Goal: Information Seeking & Learning: Find specific fact

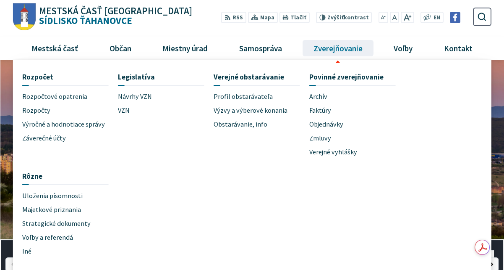
click at [339, 51] on span "Zverejňovanie" at bounding box center [337, 48] width 55 height 23
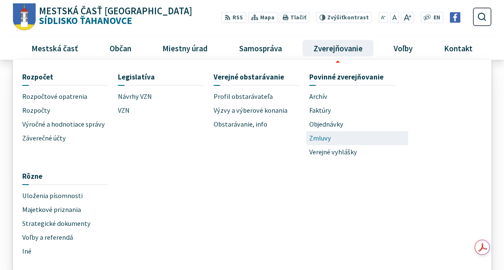
click at [316, 137] on span "Zmluvy" at bounding box center [320, 138] width 22 height 14
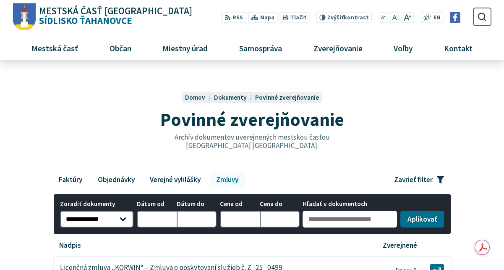
click at [323, 222] on input "Hľadať v dokumentoch" at bounding box center [350, 218] width 94 height 17
type input "**********"
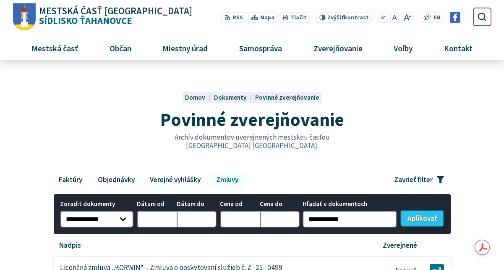
click at [415, 216] on button "Aplikovať vybrané filtre" at bounding box center [423, 218] width 44 height 17
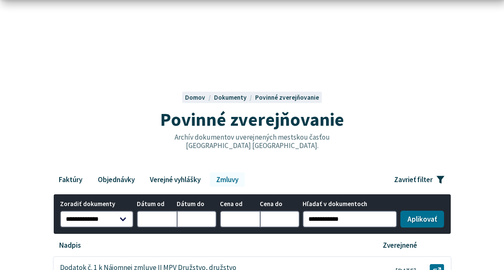
scroll to position [126, 0]
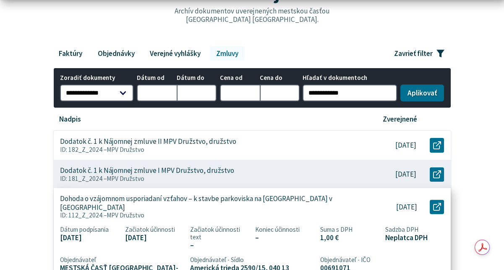
click at [239, 198] on p "Dohoda o vzájomnom usporiadaní vzťahov – k stavbe parkoviska na Berlínskej ulic…" at bounding box center [209, 202] width 298 height 17
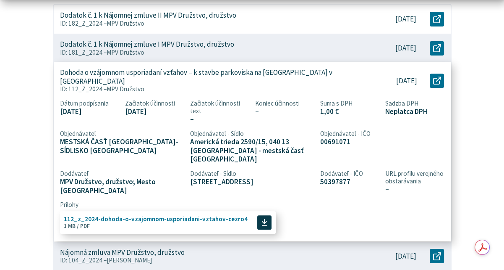
click at [180, 215] on span "112_z_2024-dohoda-o-vzajomnom-usporiadani-vztahov-cezro4" at bounding box center [156, 218] width 184 height 6
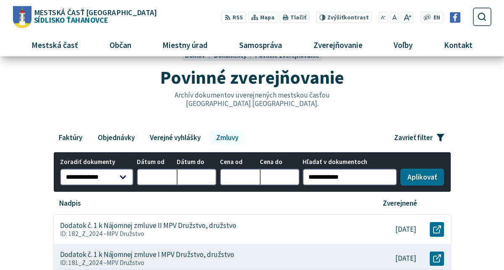
scroll to position [0, 0]
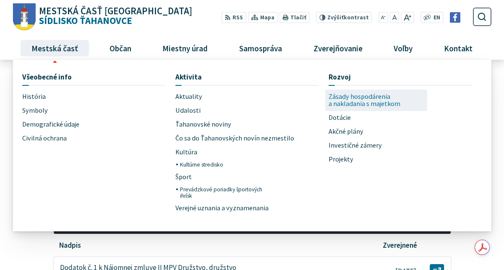
click at [359, 99] on span "Zásady hospodárenia a nakladania s majetkom" at bounding box center [377, 99] width 96 height 21
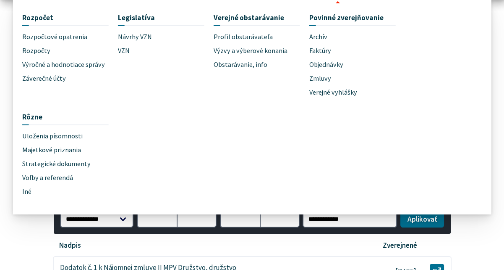
scroll to position [84, 0]
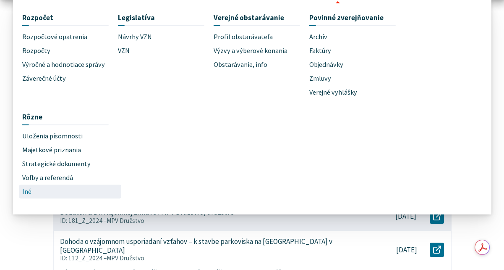
click at [25, 193] on span "Iné" at bounding box center [26, 191] width 9 height 14
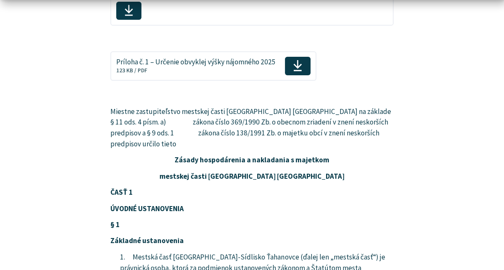
scroll to position [252, 0]
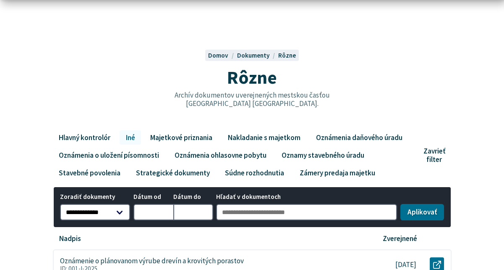
scroll to position [126, 0]
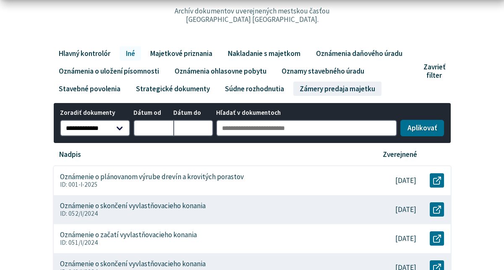
click at [339, 89] on link "Zámery predaja majetku" at bounding box center [338, 88] width 88 height 14
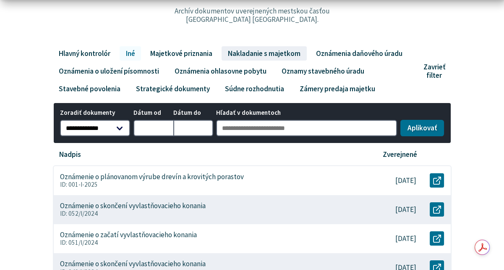
click at [268, 53] on link "Nakladanie s majetkom" at bounding box center [264, 53] width 85 height 14
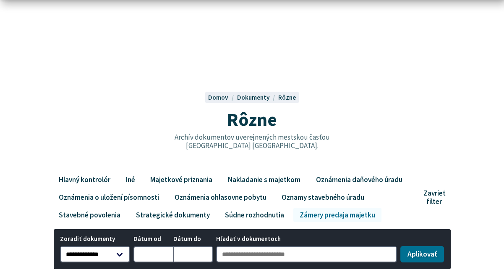
scroll to position [126, 0]
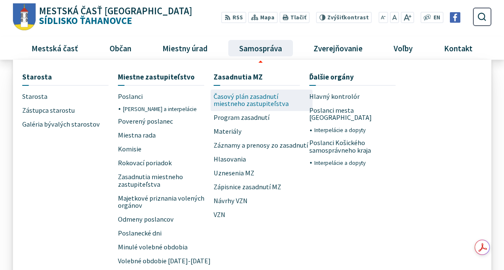
click at [257, 98] on span "Časový plán zasadnutí miestneho zastupiteľstva" at bounding box center [262, 99] width 96 height 21
